Goal: Navigation & Orientation: Find specific page/section

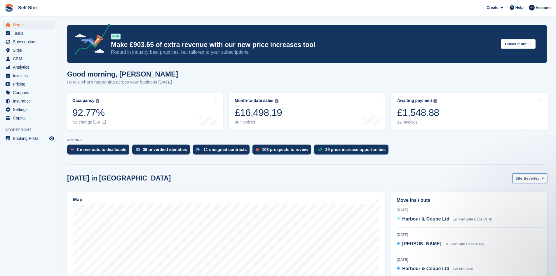
click at [527, 179] on span "Beverley" at bounding box center [532, 179] width 16 height 6
click at [523, 199] on link "Hull" at bounding box center [519, 202] width 51 height 11
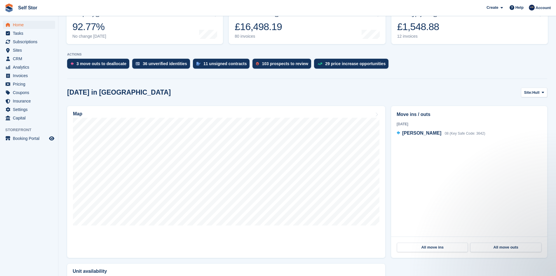
scroll to position [88, 0]
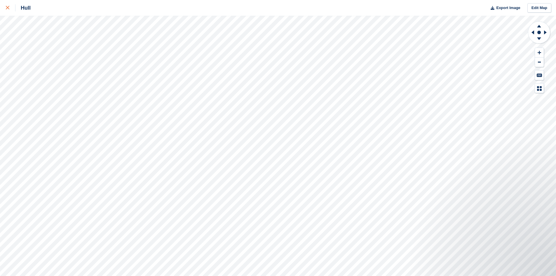
click at [12, 8] on div at bounding box center [11, 7] width 10 height 7
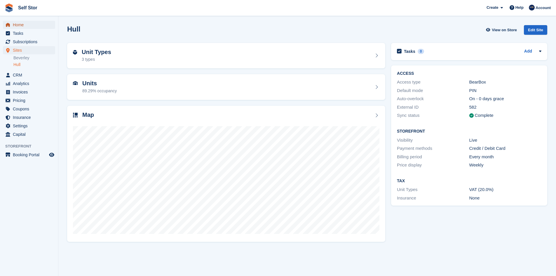
click at [26, 24] on span "Home" at bounding box center [30, 25] width 35 height 8
